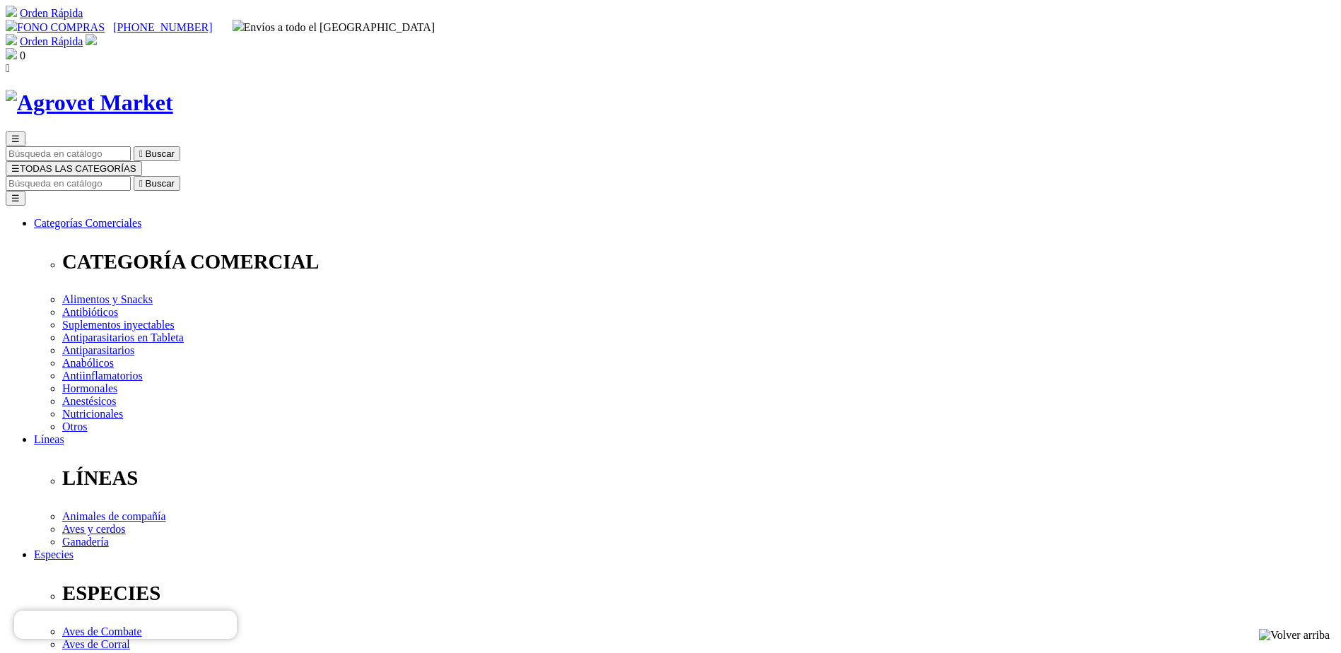
click at [131, 176] on input "Buscar" at bounding box center [68, 183] width 125 height 15
type input "XELAMEC GAT"
click at [131, 176] on input "Buscar" at bounding box center [68, 183] width 125 height 15
type input "XELAMEC GATOS"
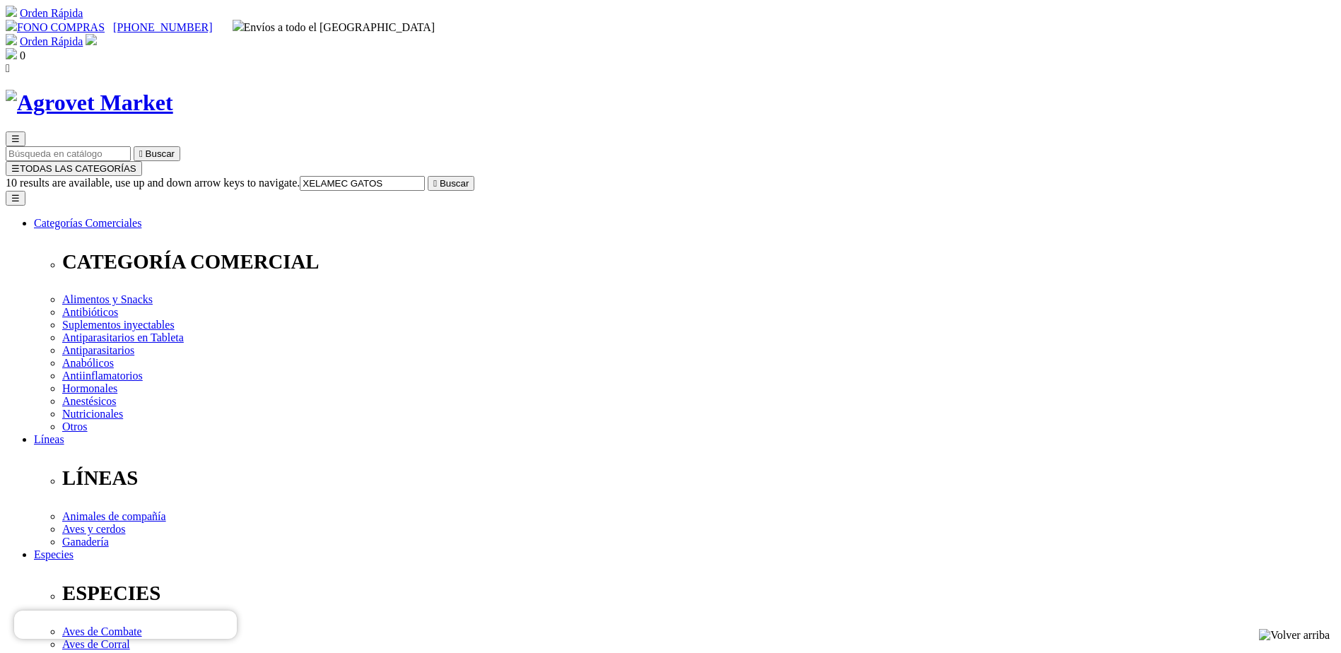
click at [474, 176] on button " Buscar" at bounding box center [451, 183] width 47 height 15
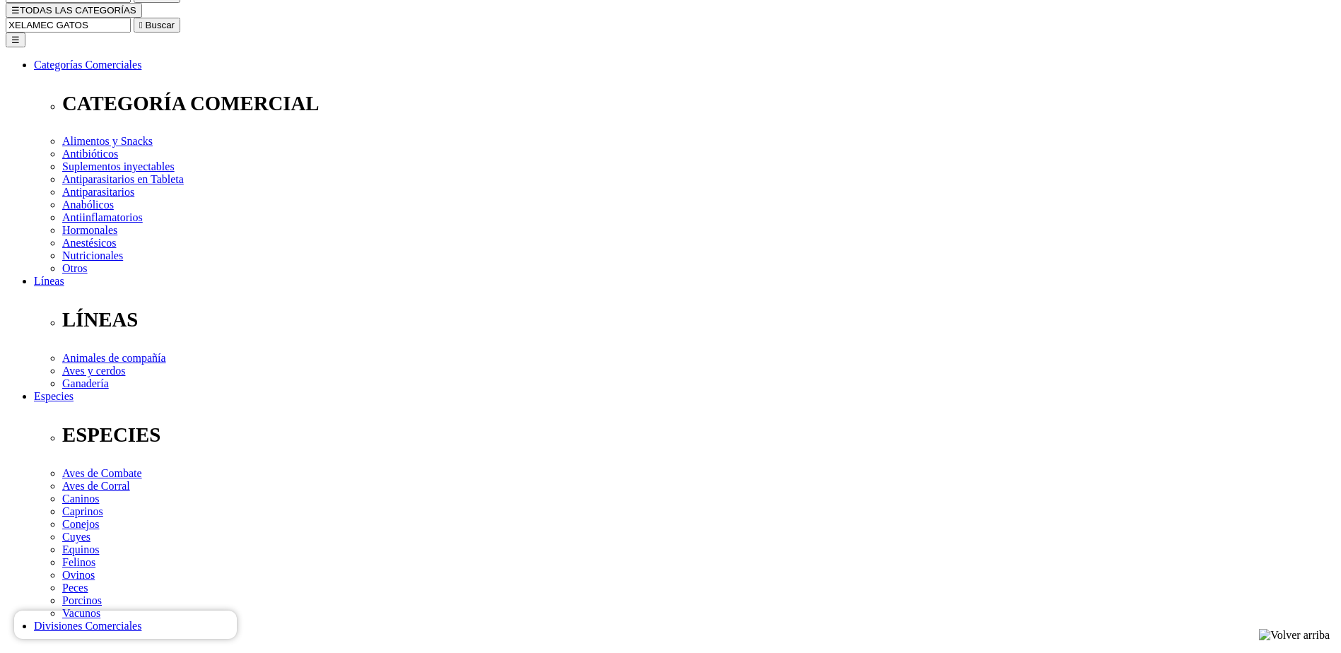
scroll to position [141, 0]
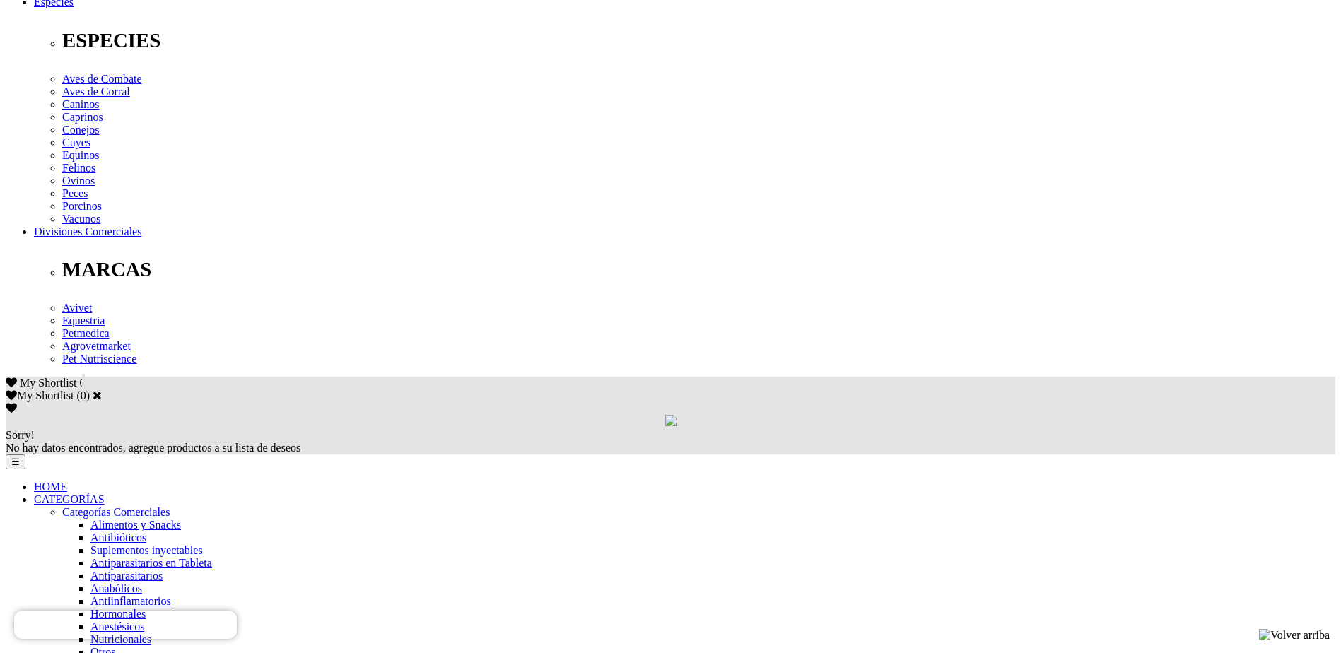
scroll to position [566, 0]
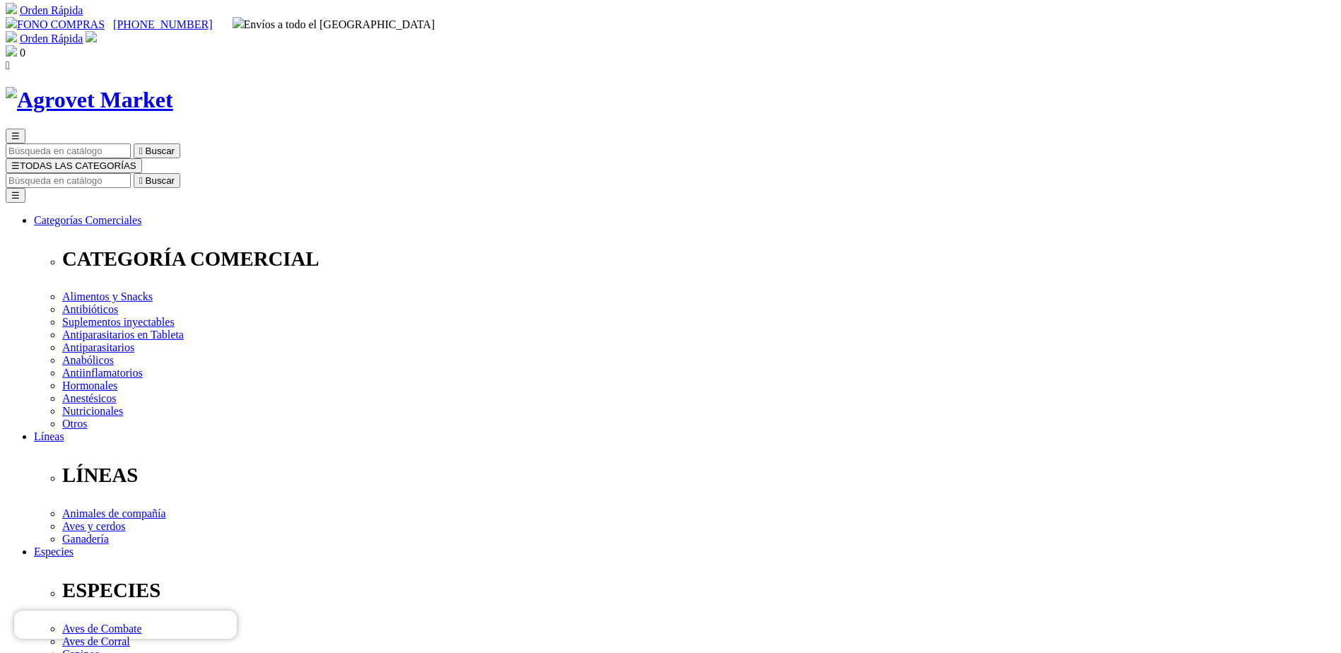
scroll to position [0, 0]
